Goal: Task Accomplishment & Management: Use online tool/utility

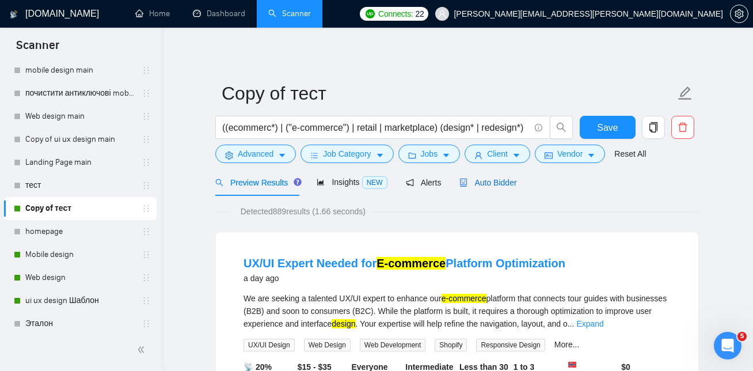
click at [505, 183] on span "Auto Bidder" at bounding box center [487, 182] width 57 height 9
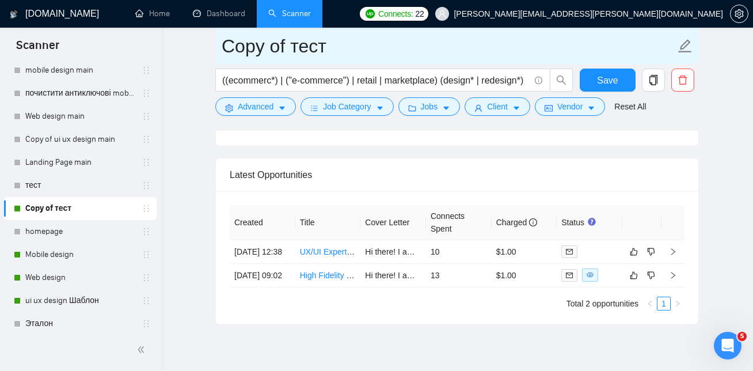
scroll to position [2767, 0]
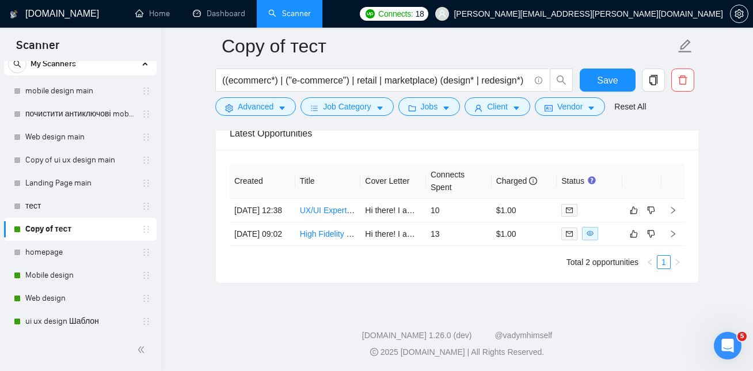
scroll to position [40, 0]
click at [51, 275] on link "Mobile design" at bounding box center [79, 273] width 109 height 23
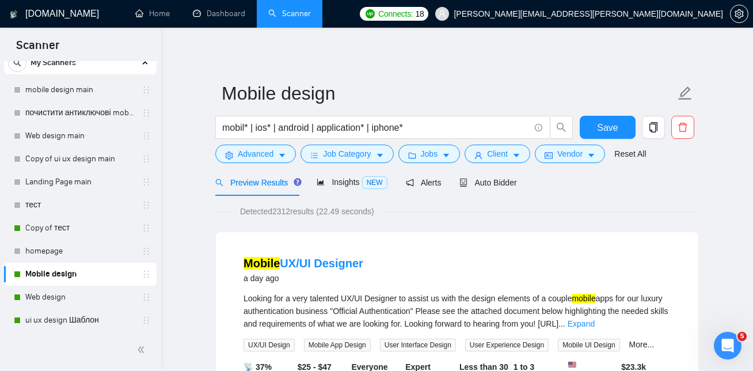
scroll to position [1, 0]
click at [501, 182] on span "Auto Bidder" at bounding box center [487, 181] width 57 height 9
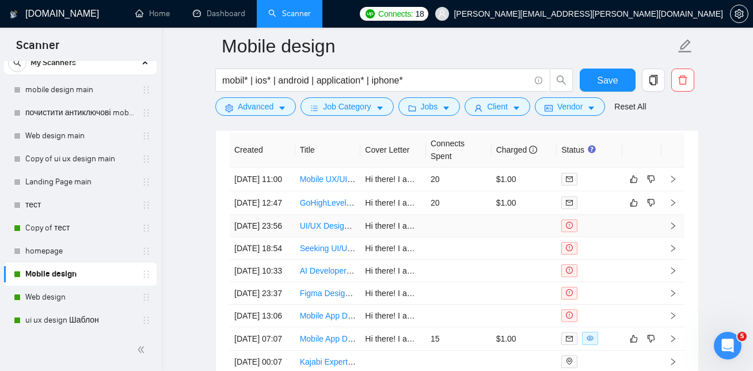
scroll to position [3028, 0]
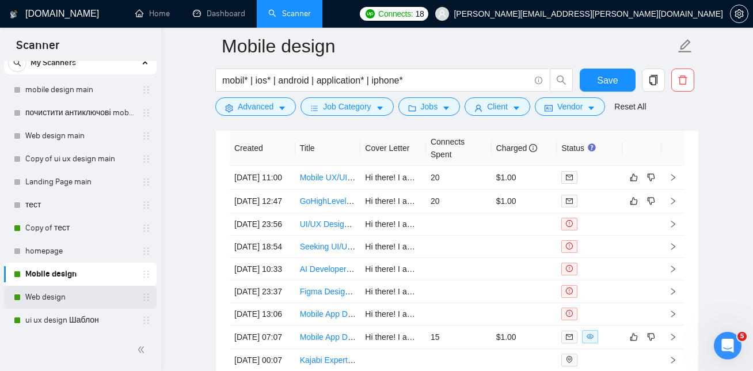
click at [69, 298] on link "Web design" at bounding box center [79, 296] width 109 height 23
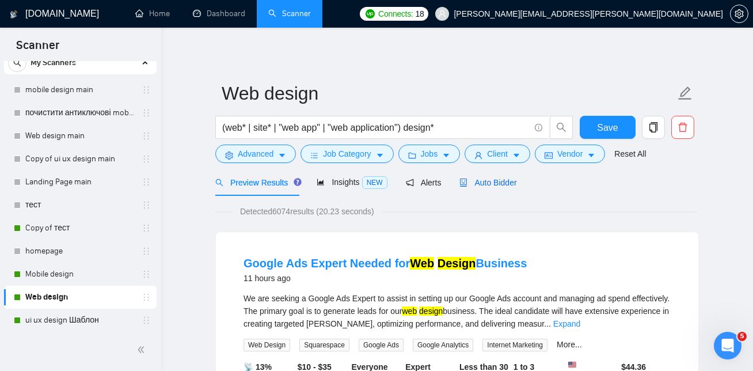
click at [500, 182] on span "Auto Bidder" at bounding box center [487, 182] width 57 height 9
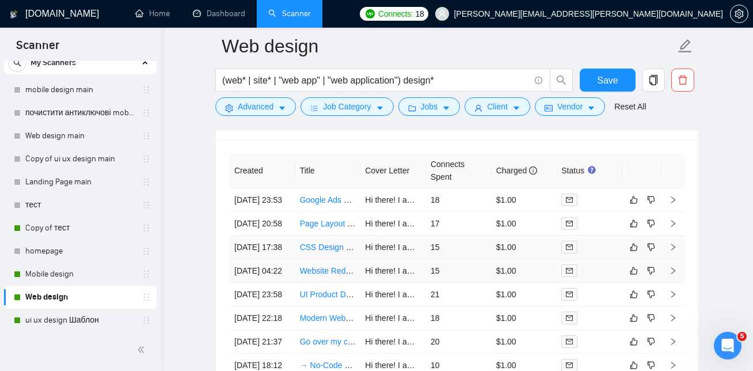
scroll to position [2838, 0]
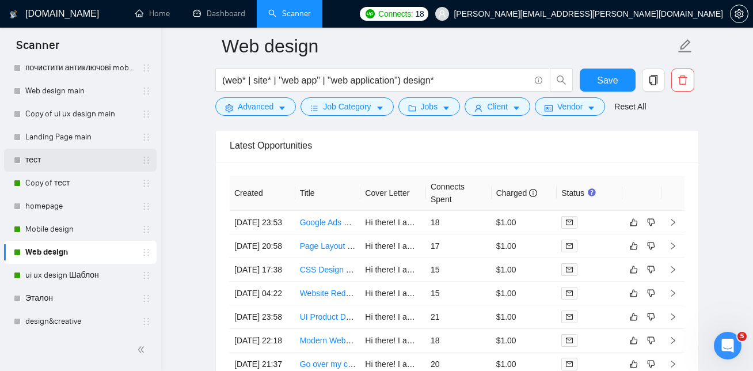
scroll to position [89, 0]
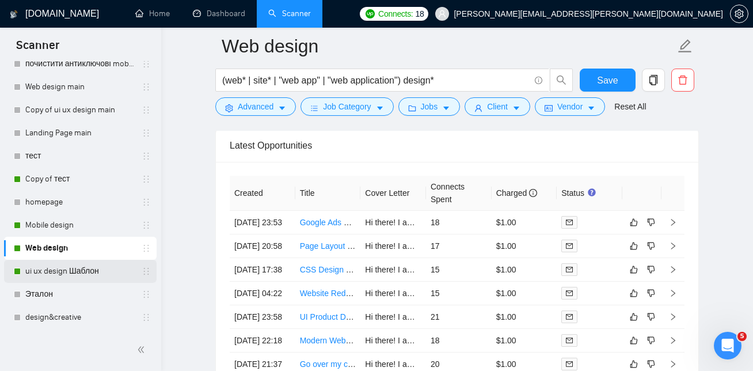
click at [33, 266] on link "ui ux design Шаблон" at bounding box center [79, 271] width 109 height 23
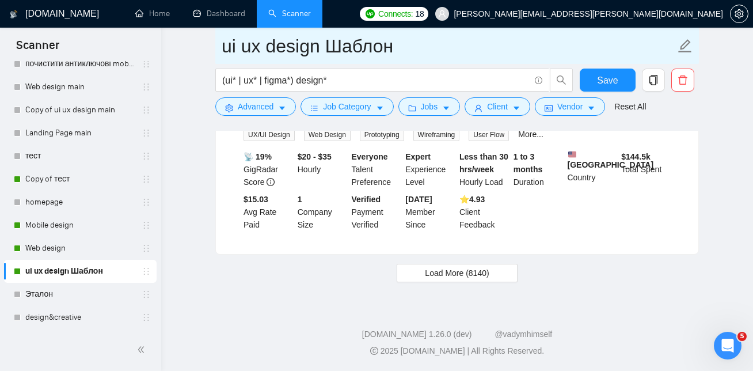
scroll to position [2509, 0]
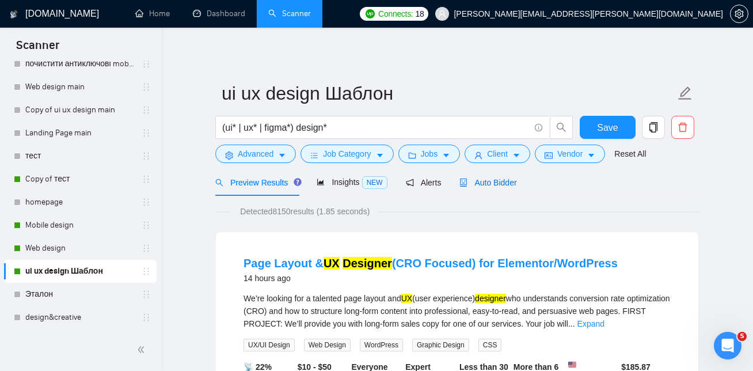
click at [501, 185] on span "Auto Bidder" at bounding box center [487, 182] width 57 height 9
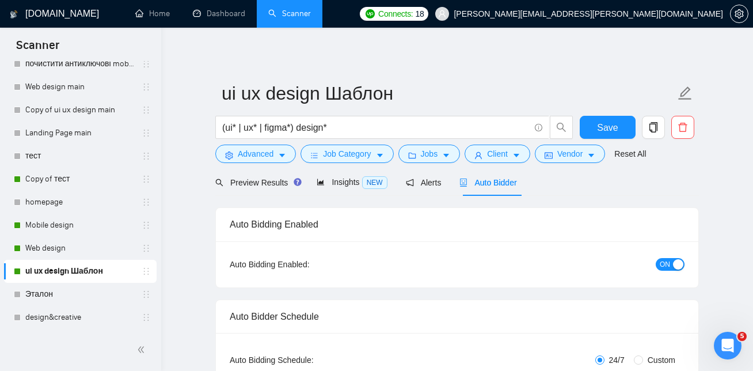
checkbox input "true"
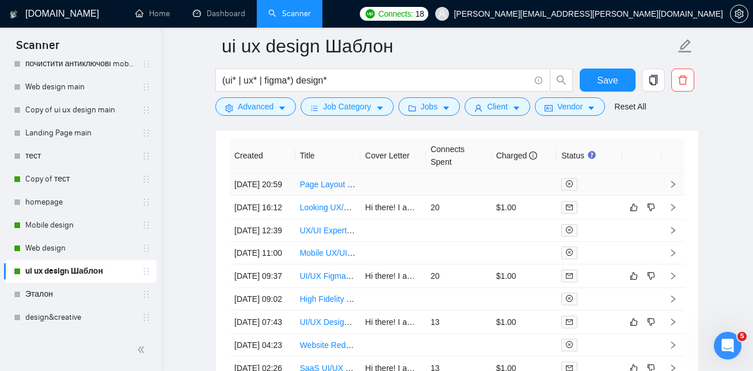
scroll to position [3024, 0]
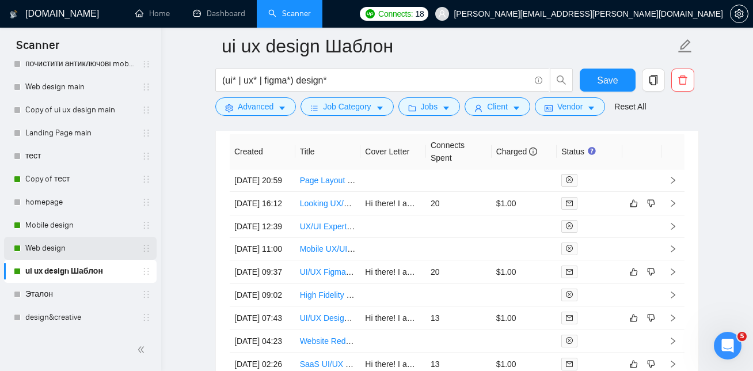
click at [75, 248] on link "Web design" at bounding box center [79, 248] width 109 height 23
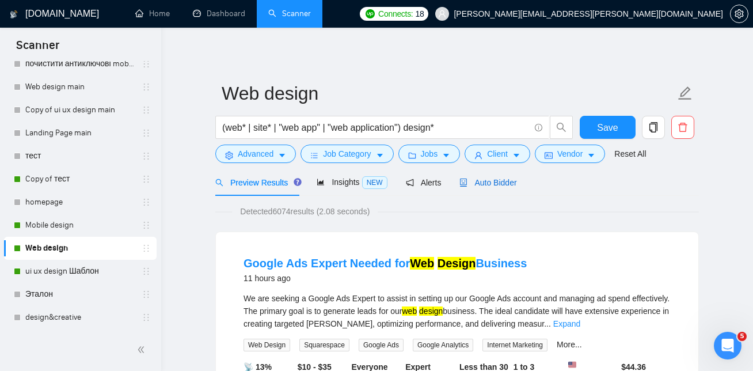
click at [505, 178] on span "Auto Bidder" at bounding box center [487, 182] width 57 height 9
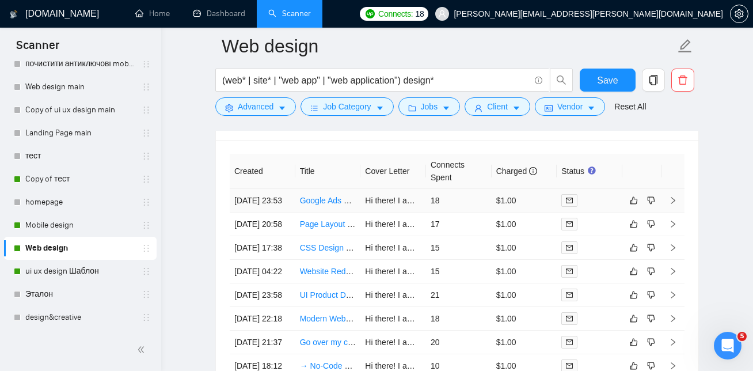
scroll to position [2835, 0]
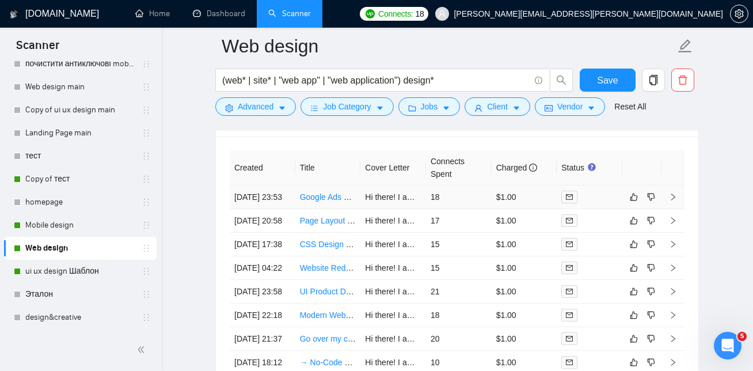
click at [331, 200] on link "Google Ads Expert Needed for Web Design Business" at bounding box center [395, 196] width 190 height 9
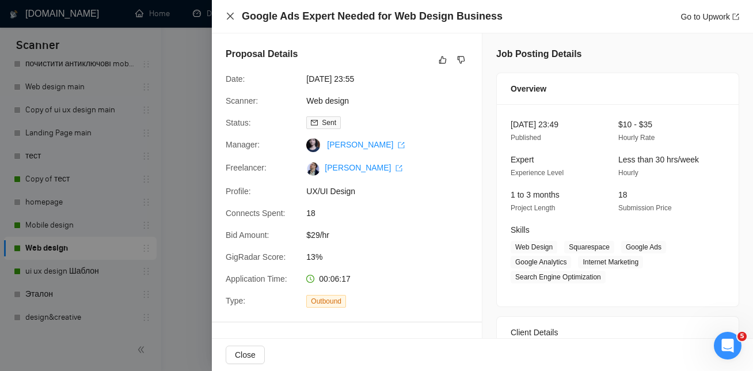
click at [232, 17] on icon "close" at bounding box center [230, 16] width 9 height 9
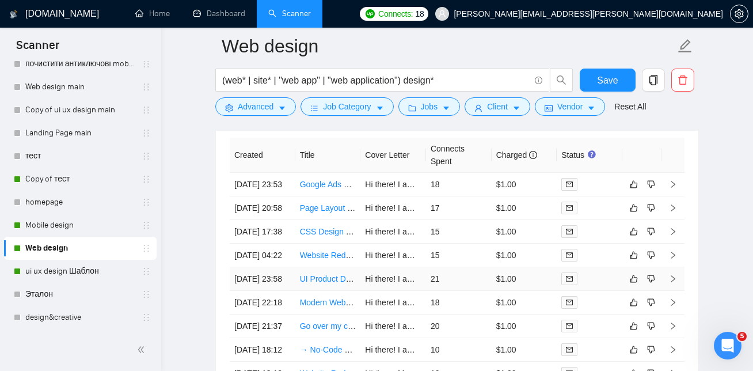
scroll to position [2845, 0]
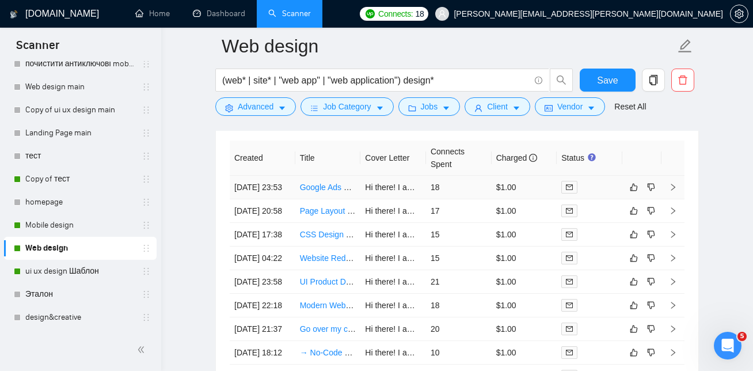
click at [334, 192] on link "Google Ads Expert Needed for Web Design Business" at bounding box center [395, 186] width 190 height 9
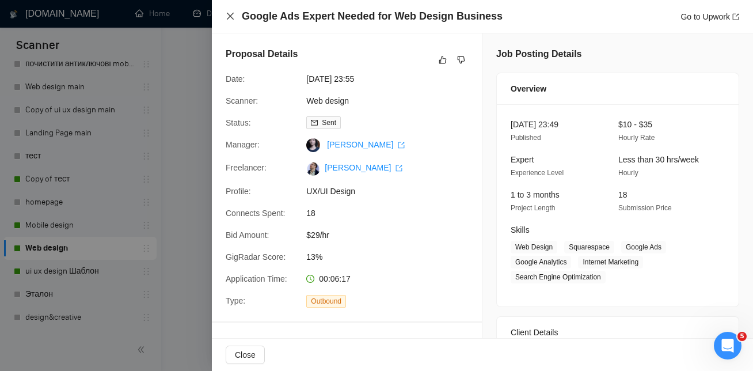
click at [230, 18] on icon "close" at bounding box center [230, 16] width 9 height 9
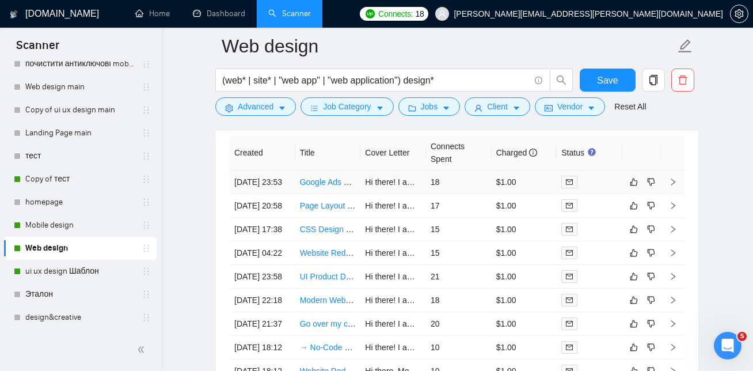
scroll to position [2852, 0]
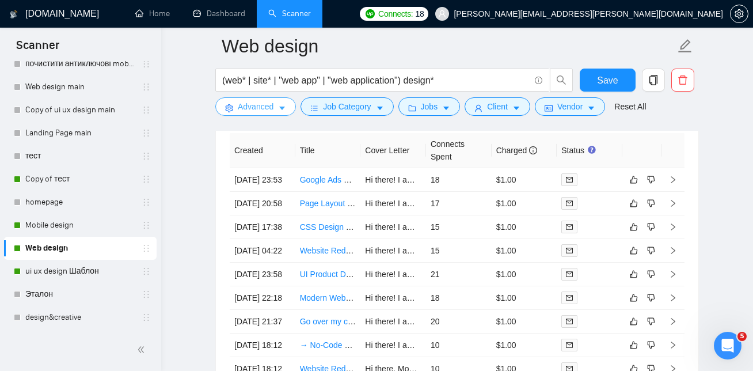
click at [283, 109] on icon "caret-down" at bounding box center [282, 108] width 6 height 3
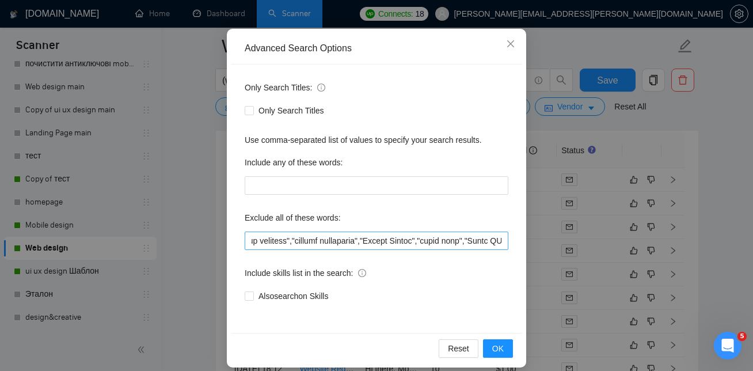
scroll to position [0, 605]
click at [422, 241] on input "text" at bounding box center [377, 240] width 264 height 18
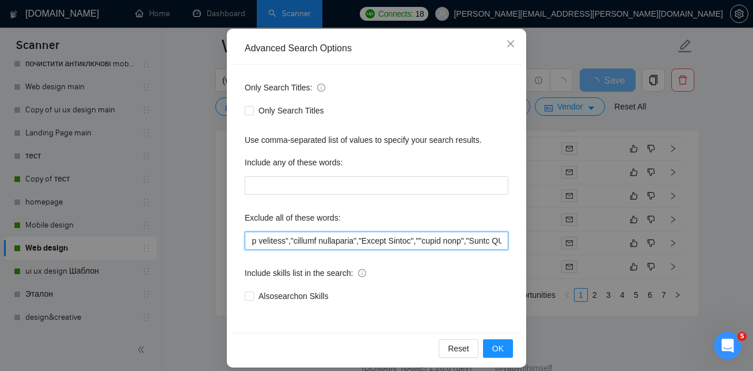
paste input "for Web Design Business"
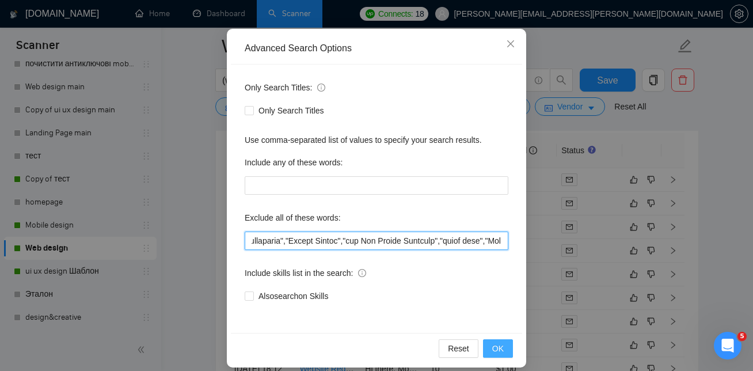
type input "mobile*,"no agencies",mentor,"full-time role","role is full-time","role is full…"
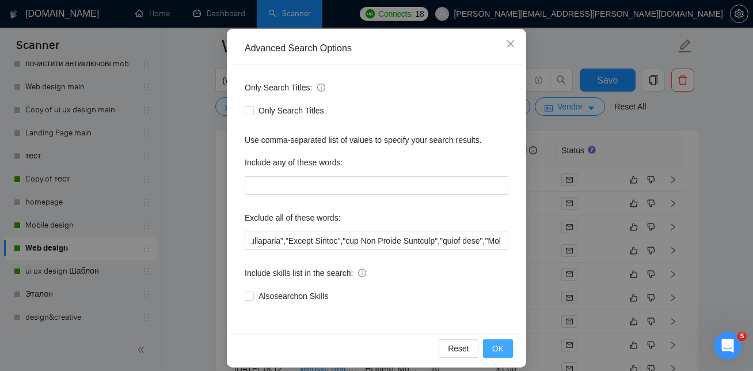
scroll to position [0, 0]
click at [502, 349] on span "OK" at bounding box center [498, 348] width 12 height 13
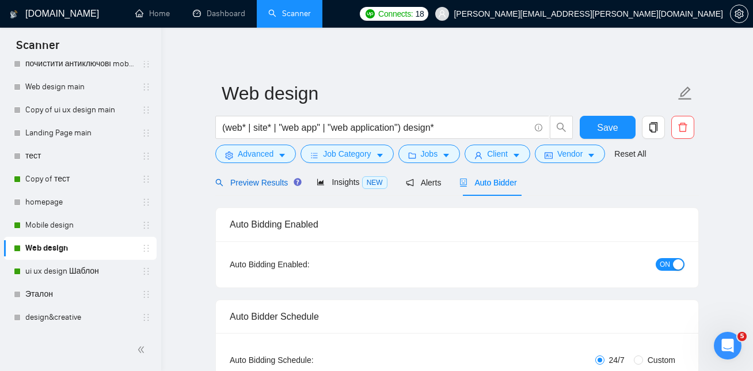
click at [272, 184] on span "Preview Results" at bounding box center [256, 182] width 83 height 9
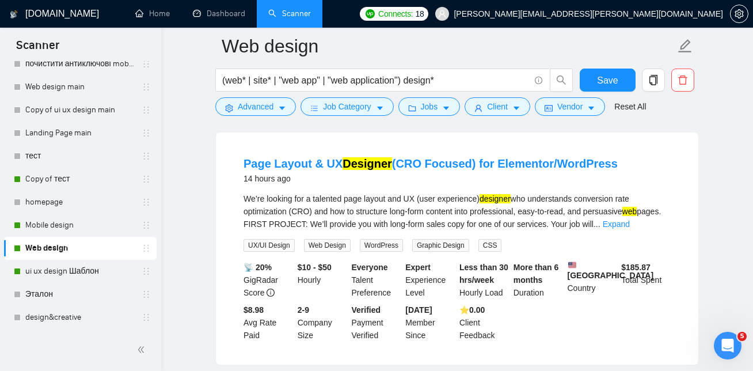
scroll to position [106, 0]
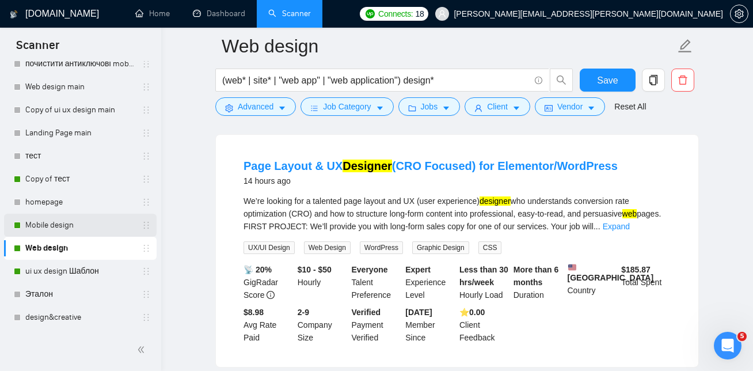
click at [87, 224] on link "Mobile design" at bounding box center [79, 225] width 109 height 23
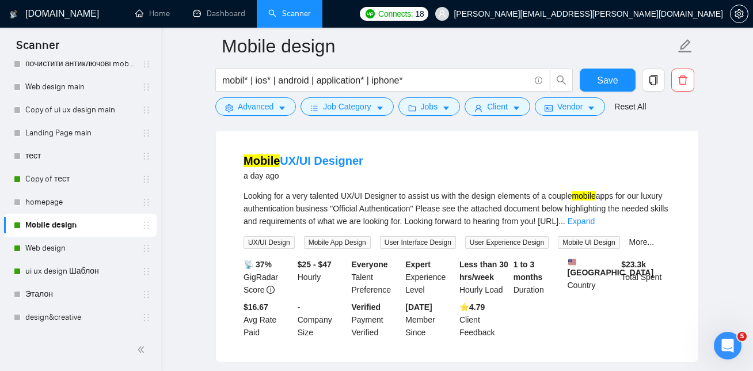
scroll to position [121, 0]
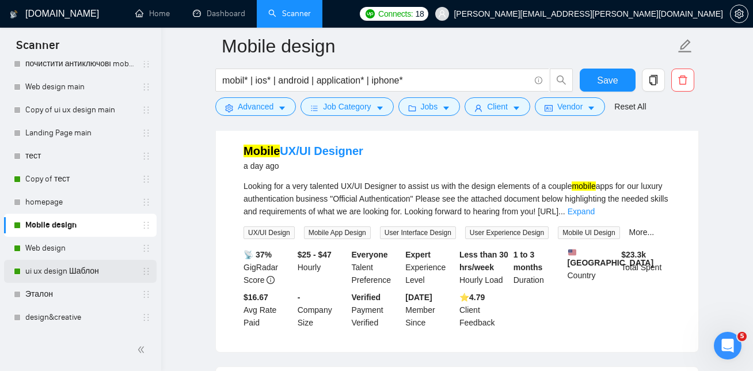
click at [99, 260] on link "ui ux design Шаблон" at bounding box center [79, 271] width 109 height 23
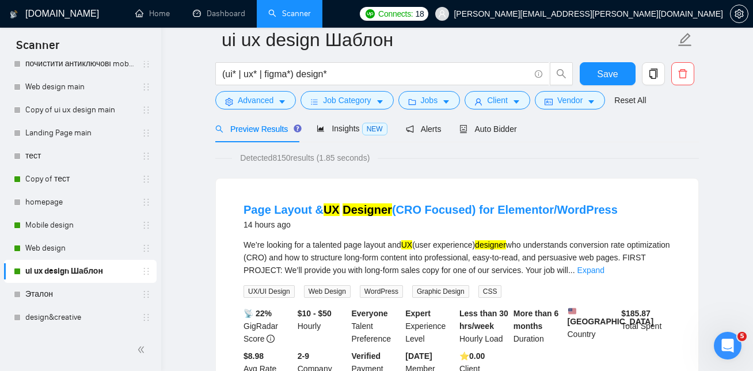
scroll to position [24, 0]
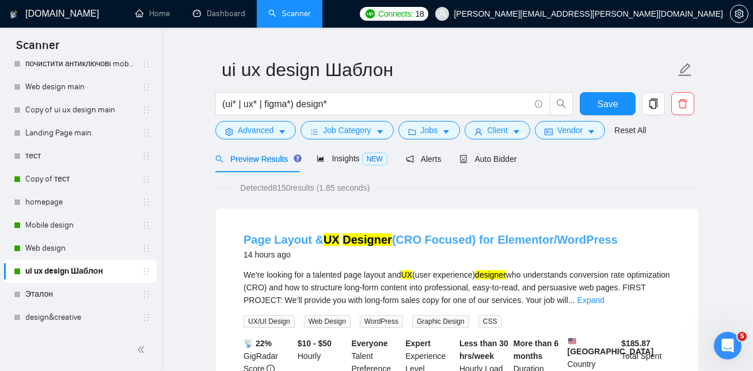
click at [365, 237] on mark "Designer" at bounding box center [366, 239] width 49 height 13
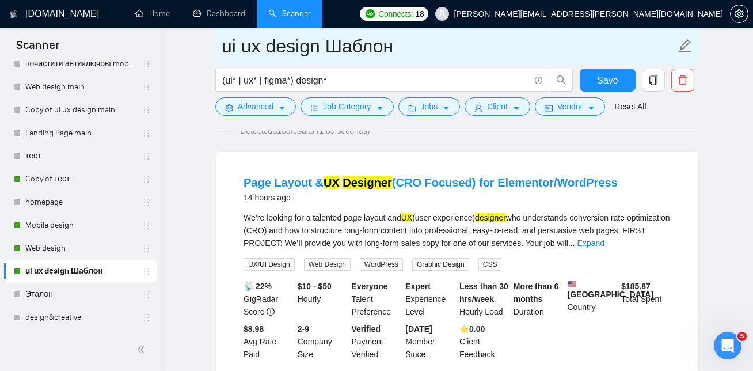
scroll to position [92, 0]
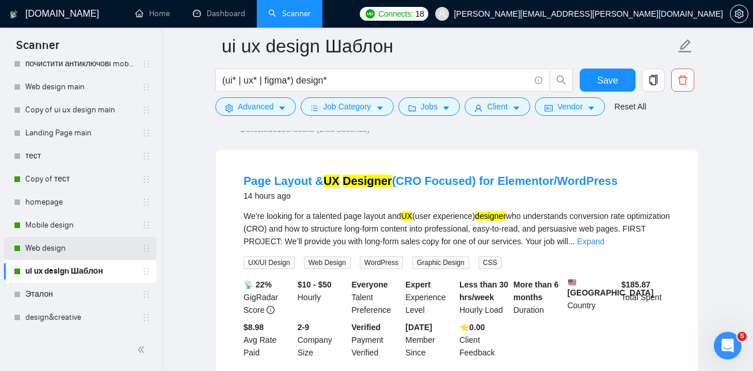
click at [108, 246] on link "Web design" at bounding box center [79, 248] width 109 height 23
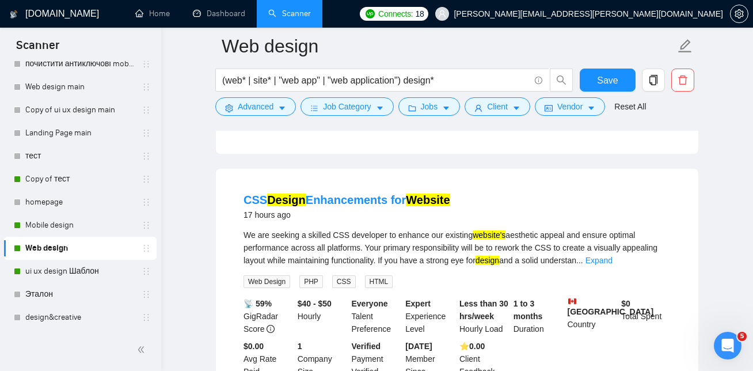
scroll to position [567, 0]
click at [365, 205] on link "CSS Design Enhancements for Website" at bounding box center [346, 199] width 207 height 13
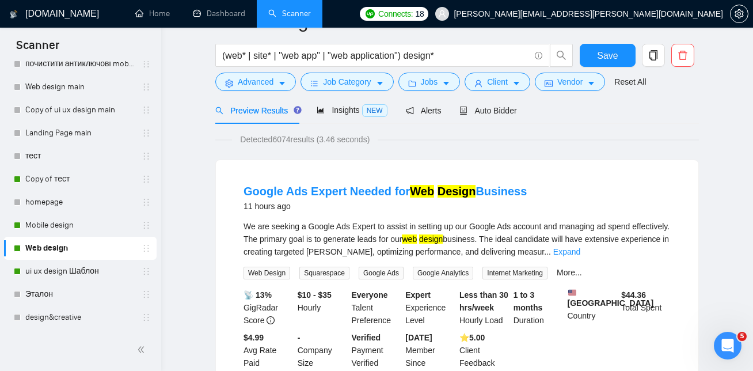
scroll to position [0, 0]
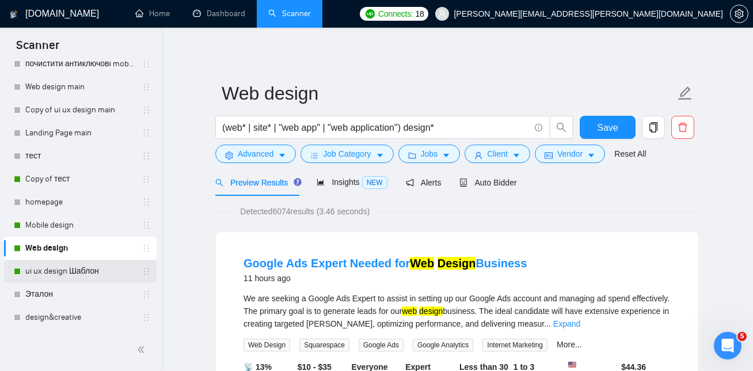
click at [75, 269] on link "ui ux design Шаблон" at bounding box center [79, 271] width 109 height 23
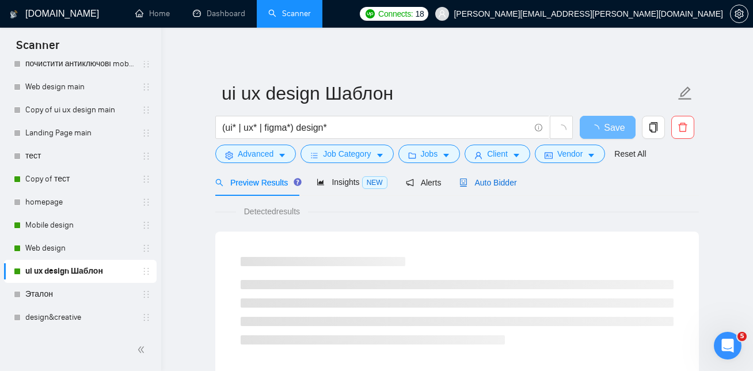
click at [483, 183] on span "Auto Bidder" at bounding box center [487, 182] width 57 height 9
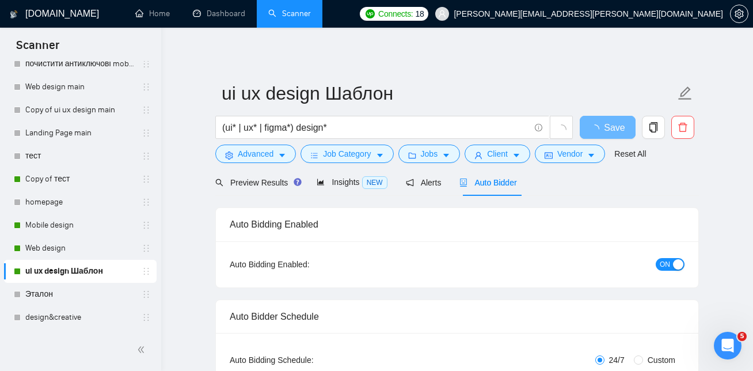
checkbox input "true"
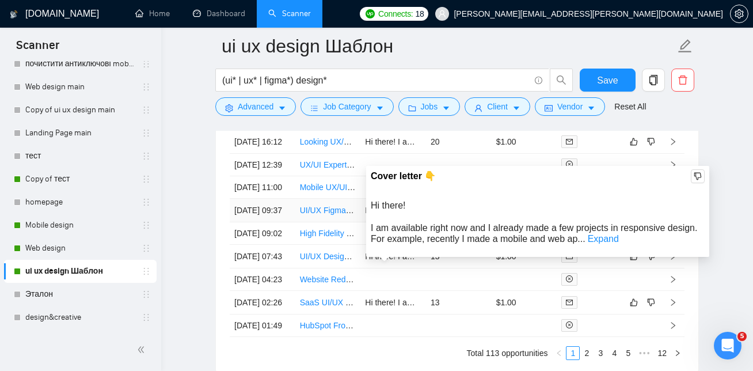
scroll to position [3088, 0]
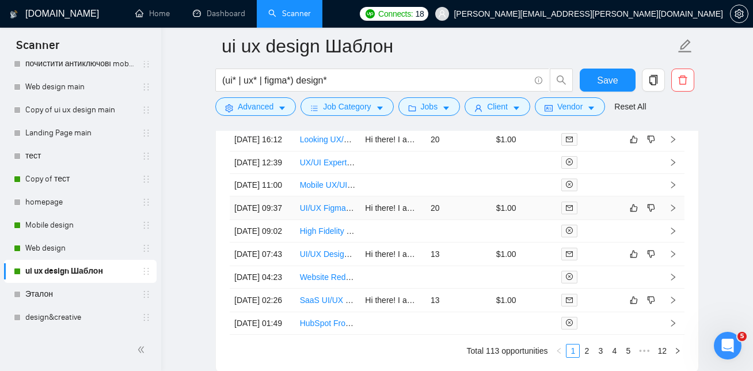
click at [322, 212] on link "UI/UX Figma Designer" at bounding box center [340, 207] width 81 height 9
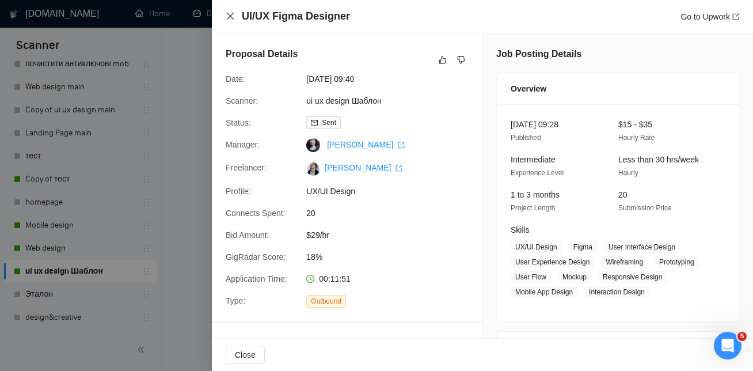
click at [232, 16] on icon "close" at bounding box center [230, 16] width 9 height 9
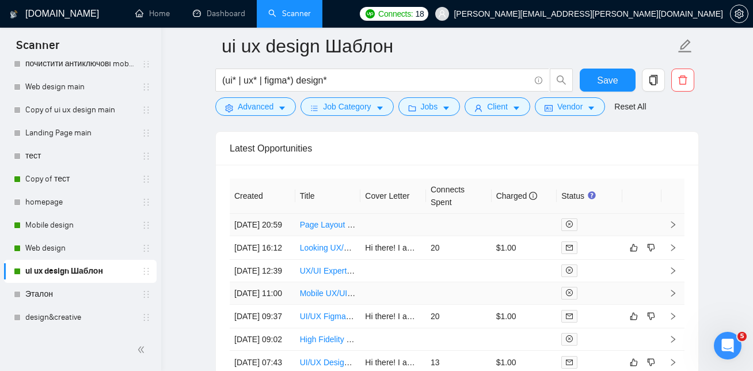
scroll to position [2979, 0]
click at [330, 253] on link "Looking UX/UI Designer to discuss design improvements and recommendations, desi…" at bounding box center [490, 248] width 380 height 9
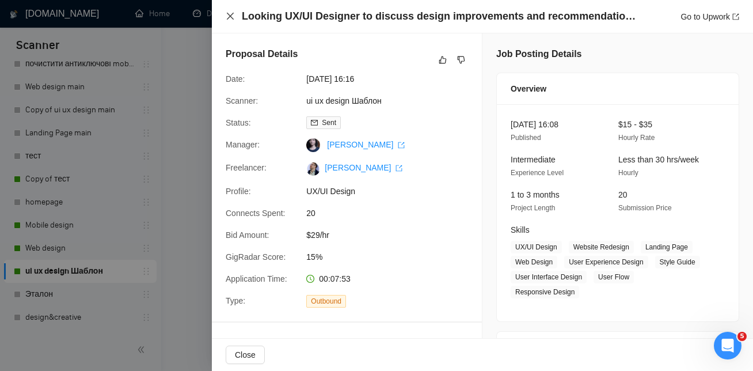
click at [229, 12] on icon "close" at bounding box center [230, 16] width 9 height 9
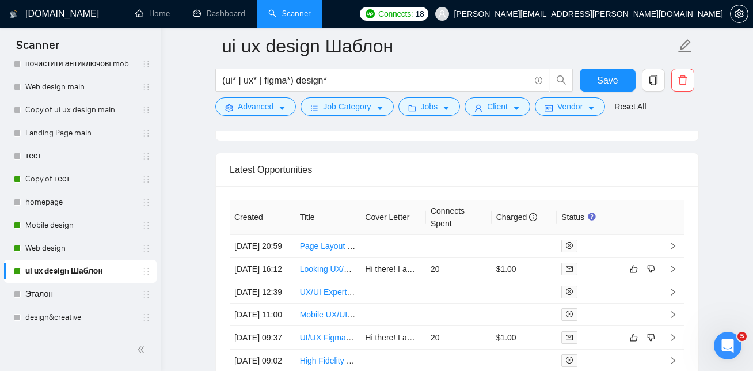
scroll to position [2948, 0]
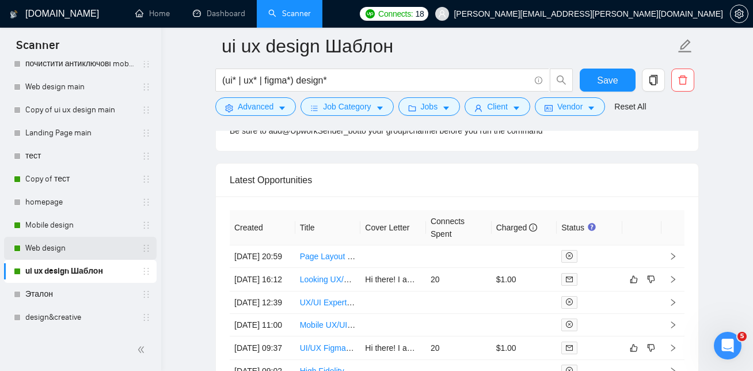
click at [45, 250] on link "Web design" at bounding box center [79, 248] width 109 height 23
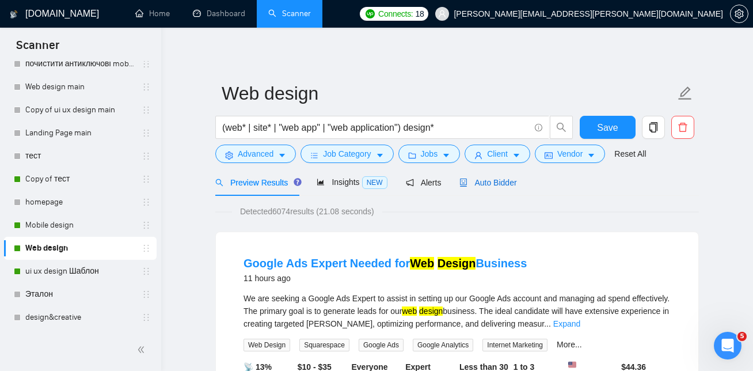
click at [504, 182] on span "Auto Bidder" at bounding box center [487, 182] width 57 height 9
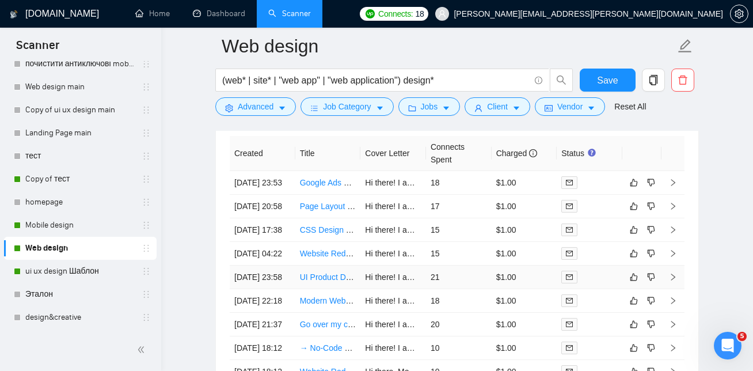
scroll to position [2864, 0]
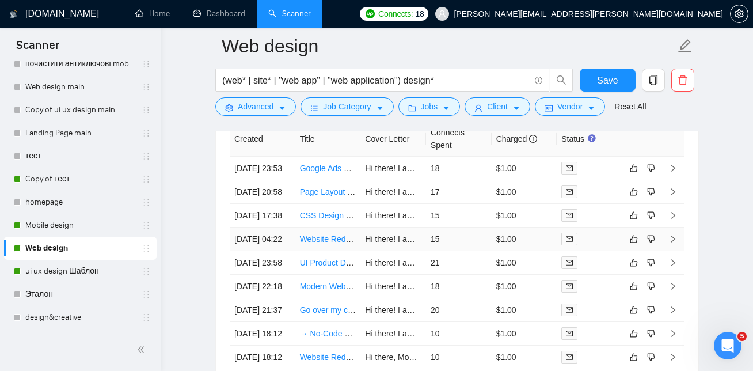
click at [321, 243] on link "Website Redesign for [DOMAIN_NAME]" at bounding box center [372, 238] width 144 height 9
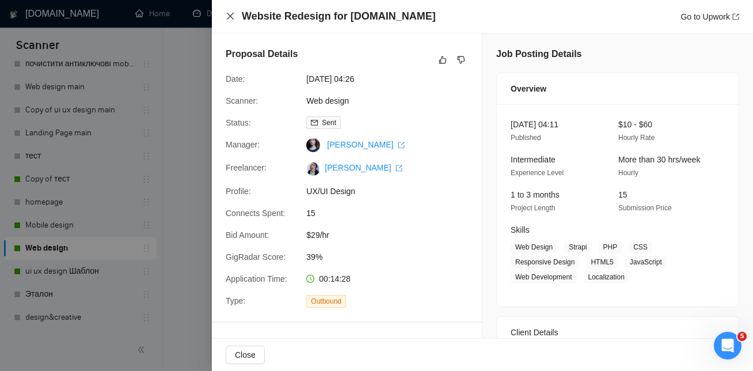
click at [230, 17] on icon "close" at bounding box center [230, 16] width 9 height 9
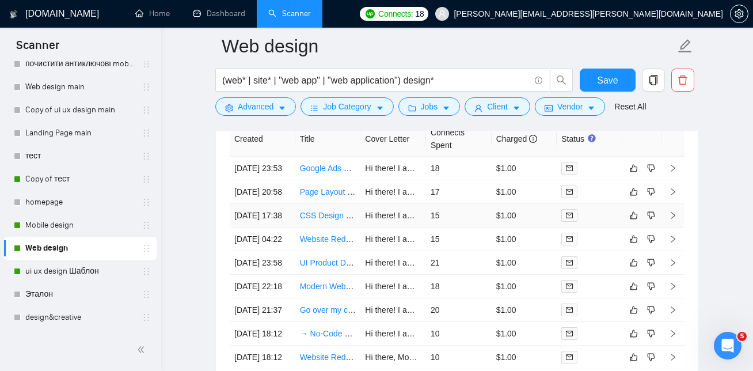
click at [322, 220] on link "CSS Design Enhancements for Website" at bounding box center [371, 215] width 143 height 9
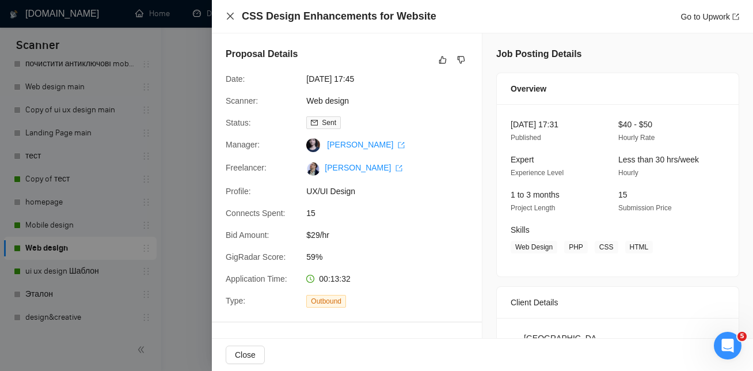
click at [230, 14] on icon "close" at bounding box center [230, 16] width 9 height 9
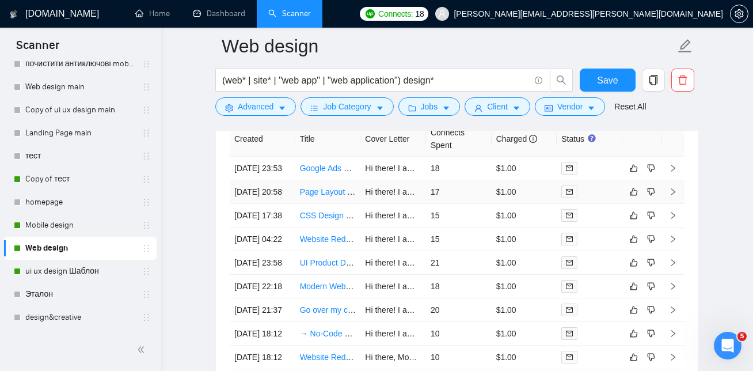
scroll to position [2857, 0]
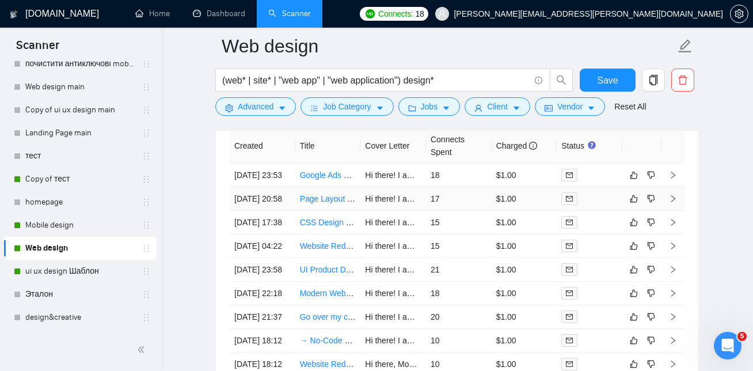
click at [316, 203] on link "Page Layout & UX Designer (CRO Focused) for Elementor/WordPress" at bounding box center [426, 198] width 252 height 9
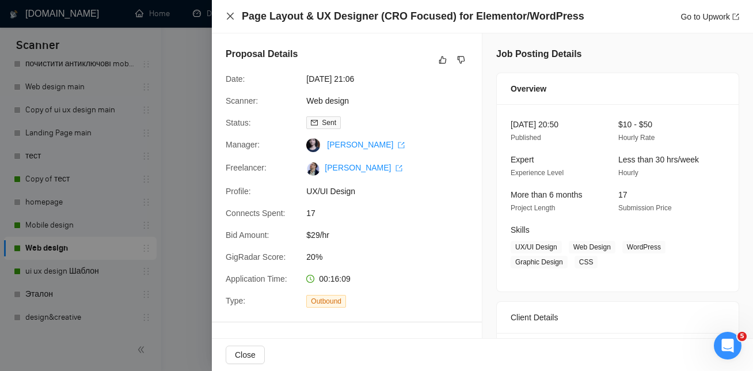
click at [228, 17] on icon "close" at bounding box center [230, 16] width 9 height 9
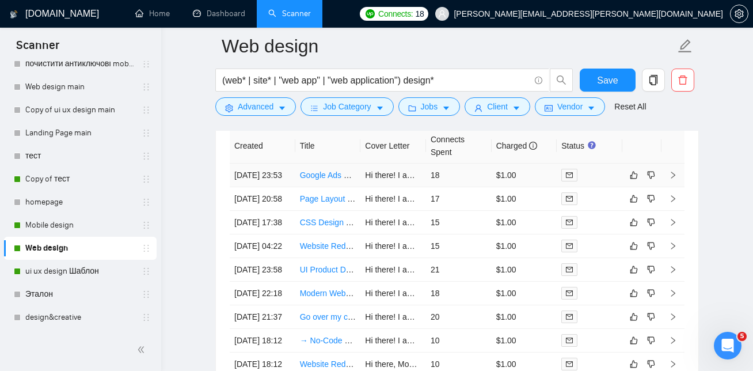
click at [331, 177] on link "Google Ads Expert Needed for Web Design Business" at bounding box center [395, 174] width 190 height 9
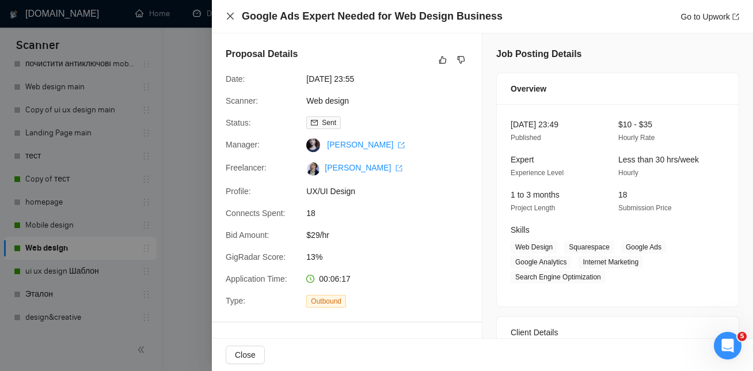
click at [231, 17] on icon "close" at bounding box center [230, 16] width 7 height 7
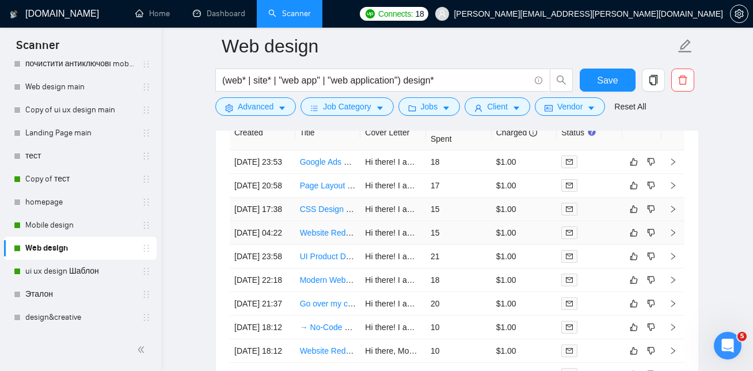
scroll to position [2868, 0]
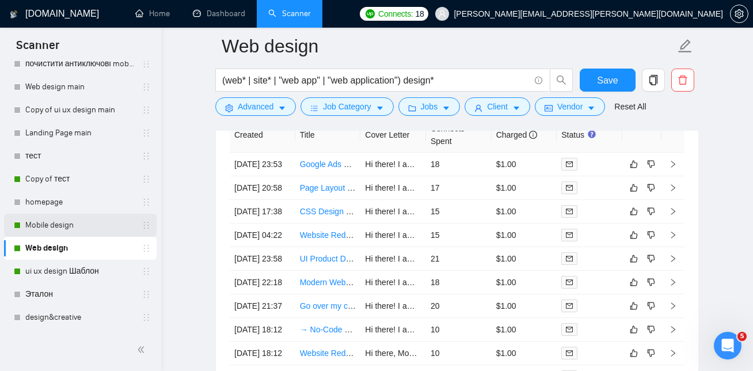
click at [76, 220] on link "Mobile design" at bounding box center [79, 225] width 109 height 23
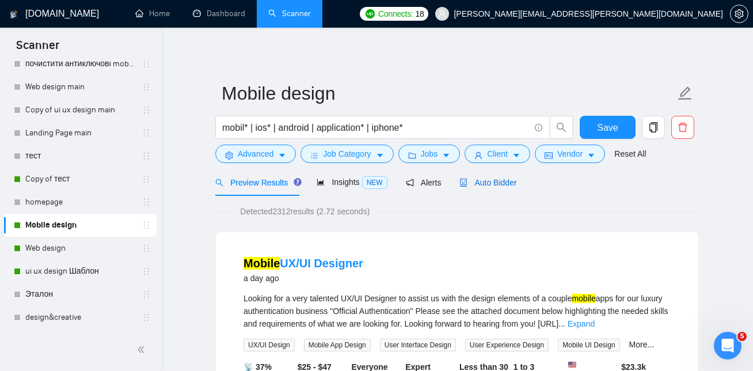
click at [502, 179] on span "Auto Bidder" at bounding box center [487, 182] width 57 height 9
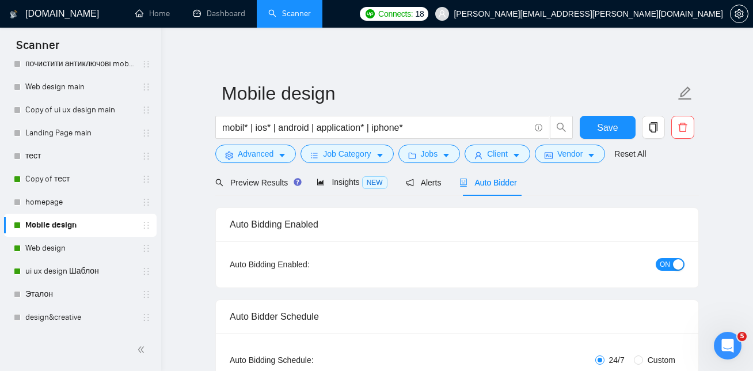
checkbox input "true"
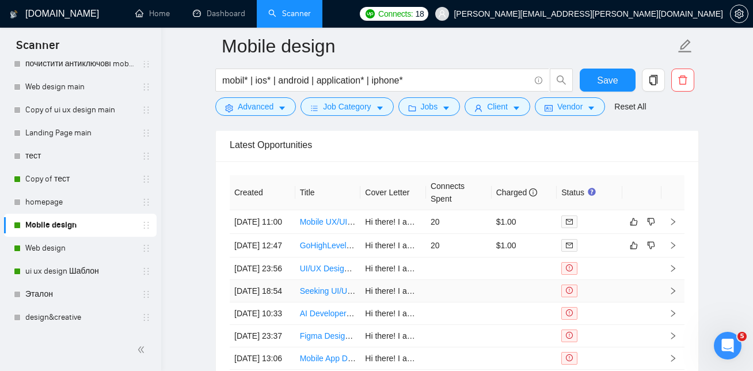
scroll to position [2982, 0]
click at [87, 184] on link "Copy of тест" at bounding box center [79, 178] width 109 height 23
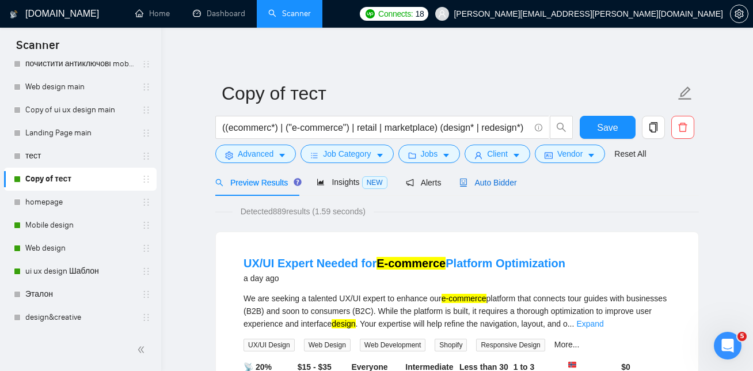
click at [502, 182] on span "Auto Bidder" at bounding box center [487, 182] width 57 height 9
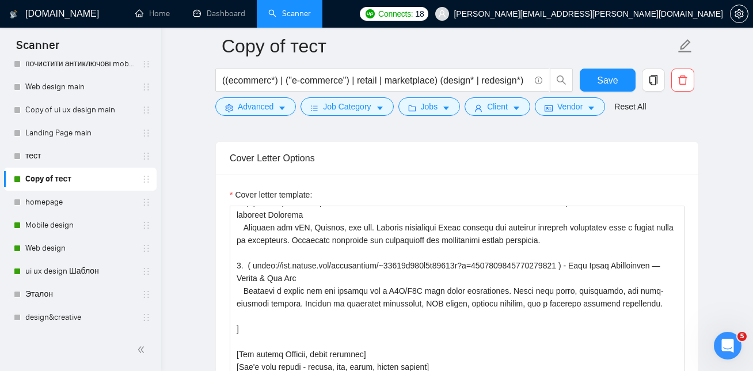
scroll to position [1183, 0]
